Goal: Task Accomplishment & Management: Complete application form

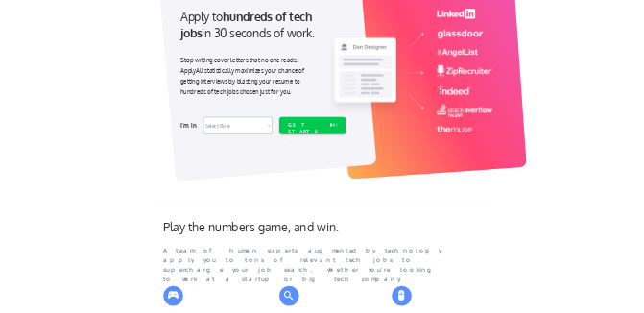
scroll to position [192, 0]
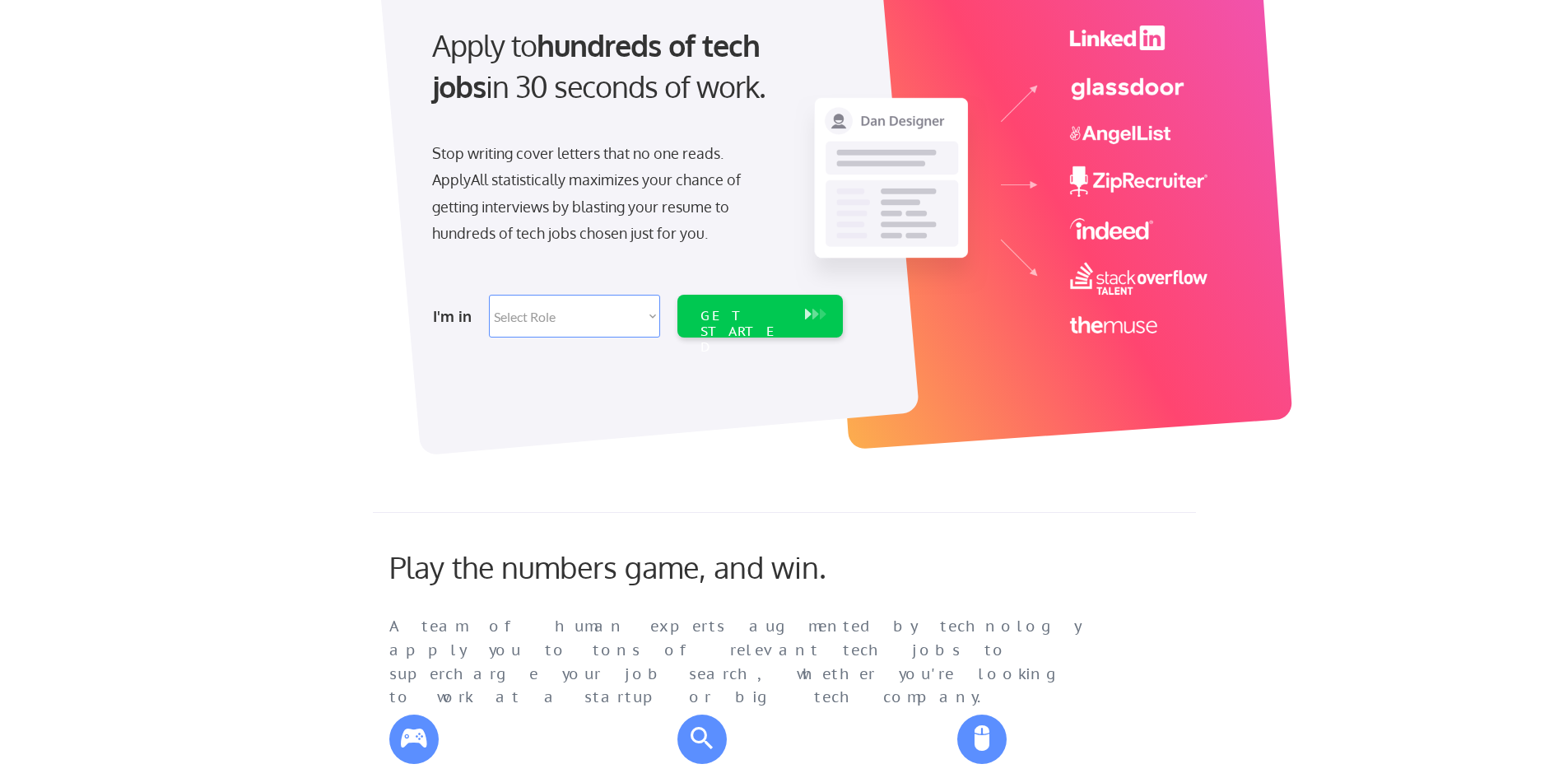
click at [563, 297] on select "Select Role Software Engineering Product Management Customer Success Sales UI/U…" at bounding box center [574, 316] width 171 height 43
select select ""sales""
click at [489, 295] on select "Select Role Software Engineering Product Management Customer Success Sales UI/U…" at bounding box center [574, 316] width 171 height 43
select select ""sales""
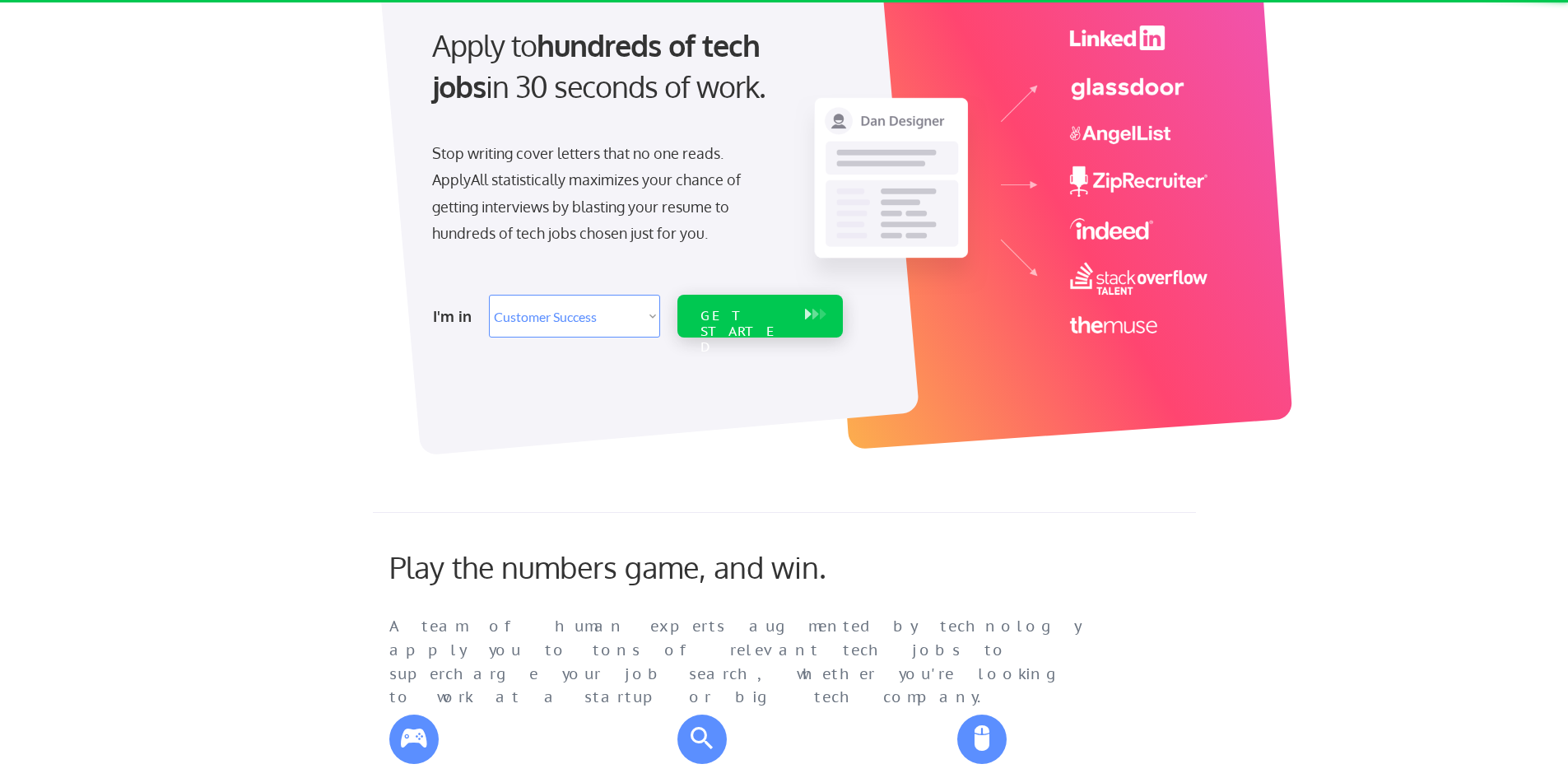
click at [732, 327] on div "GET STARTED" at bounding box center [745, 316] width 105 height 43
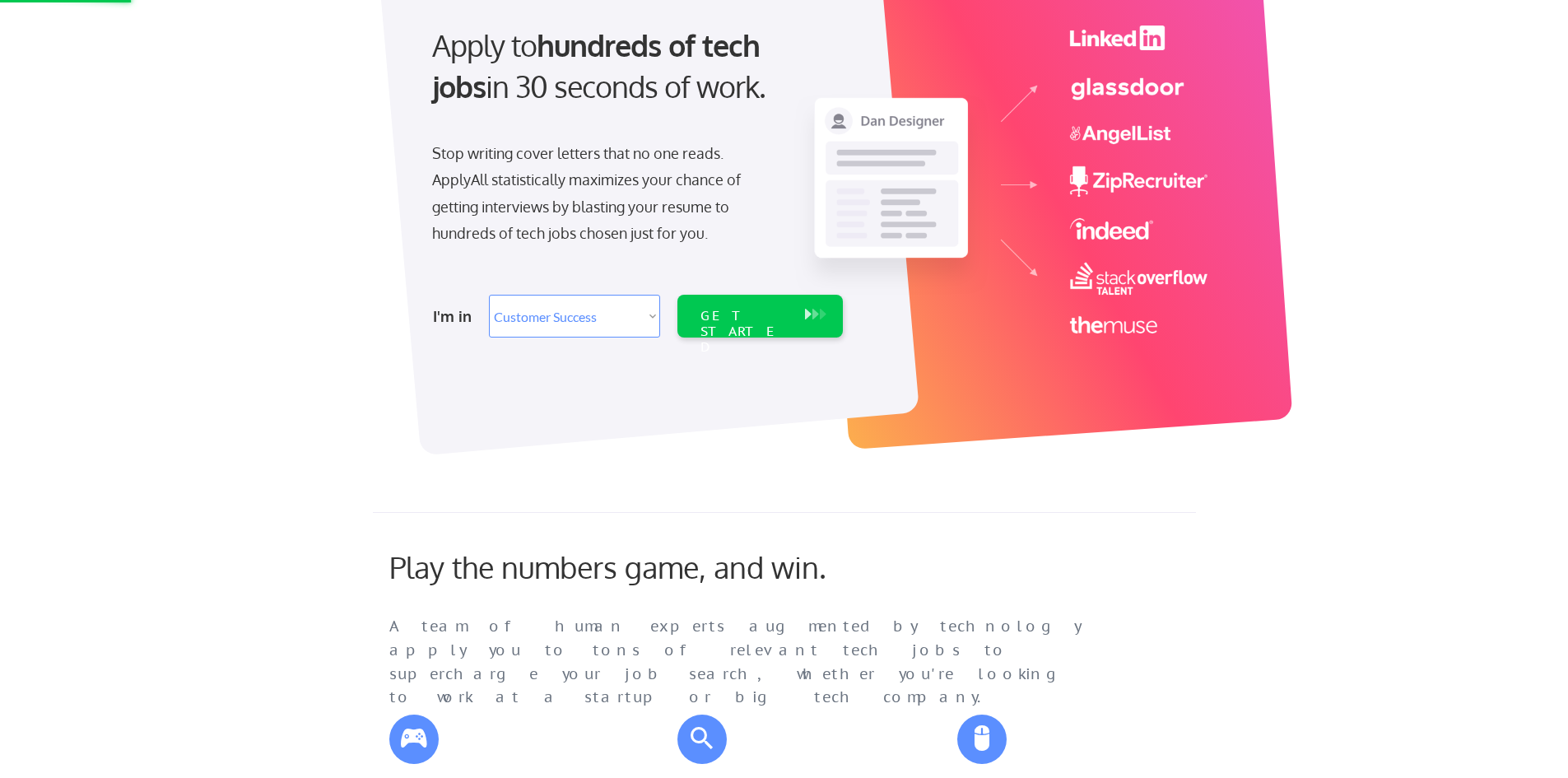
select select ""sales""
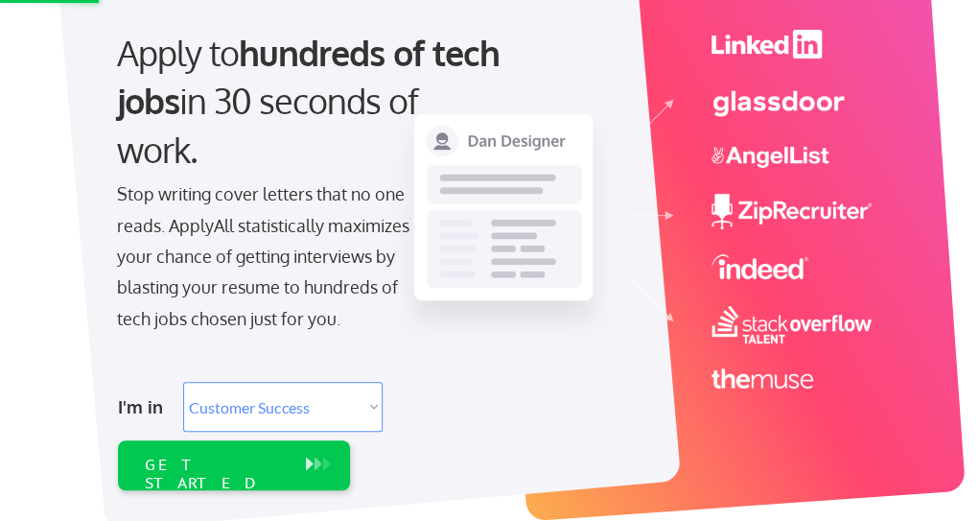
select select ""sales""
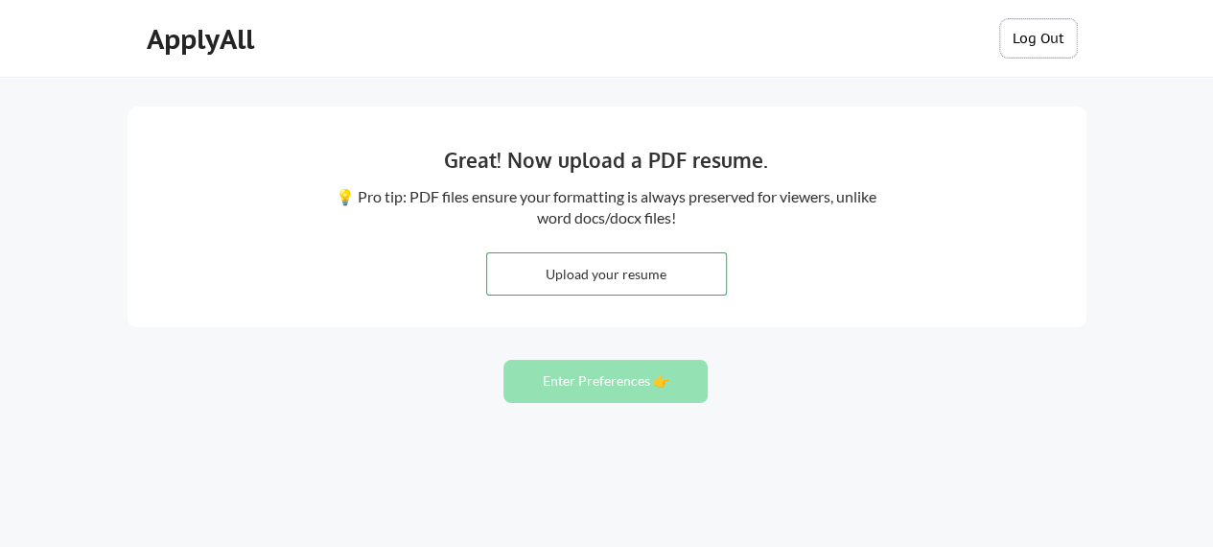
click at [1057, 47] on button "Log Out" at bounding box center [1038, 38] width 77 height 38
